Goal: Book appointment/travel/reservation

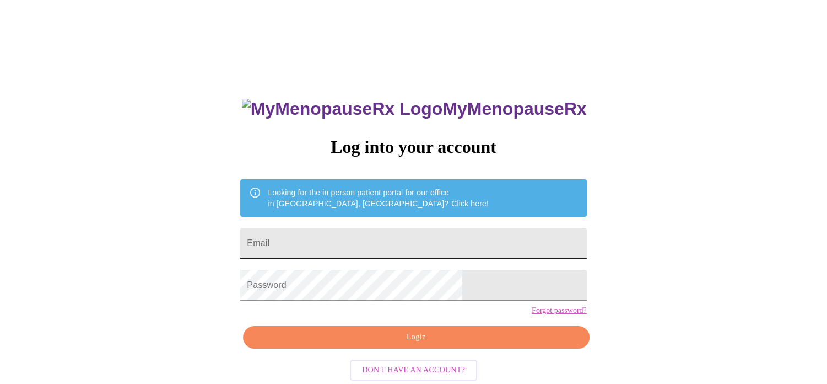
click at [353, 235] on input "Email" at bounding box center [413, 243] width 346 height 31
type input "[EMAIL_ADDRESS][DOMAIN_NAME]"
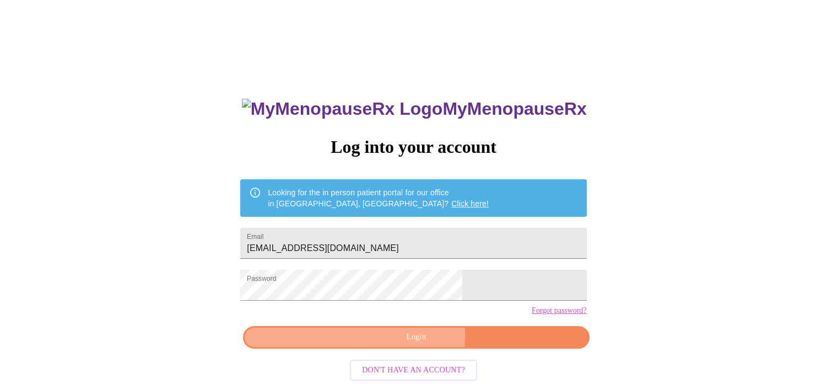
click at [374, 344] on span "Login" at bounding box center [416, 337] width 321 height 14
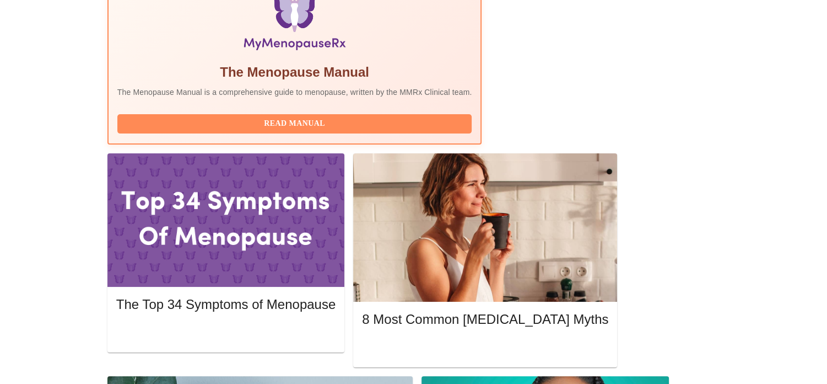
scroll to position [386, 0]
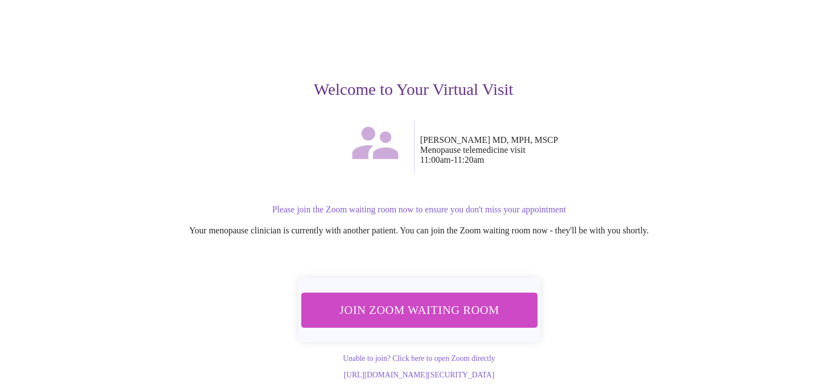
scroll to position [77, 0]
click at [417, 299] on span "Join Zoom Waiting Room" at bounding box center [418, 309] width 207 height 20
